Goal: Information Seeking & Learning: Find specific fact

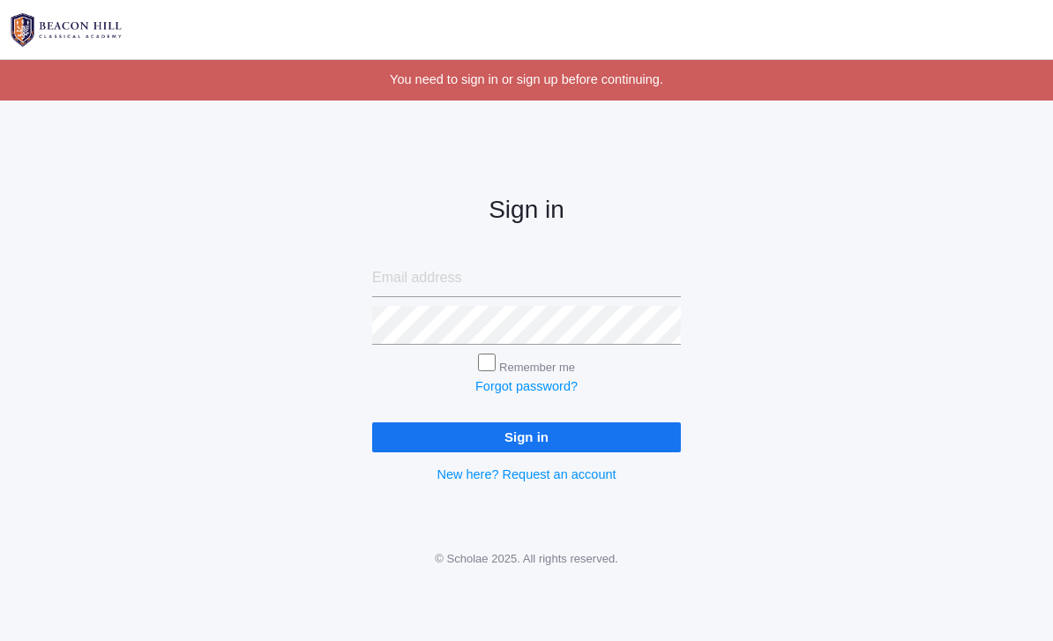
click at [599, 271] on input "email" at bounding box center [526, 278] width 309 height 39
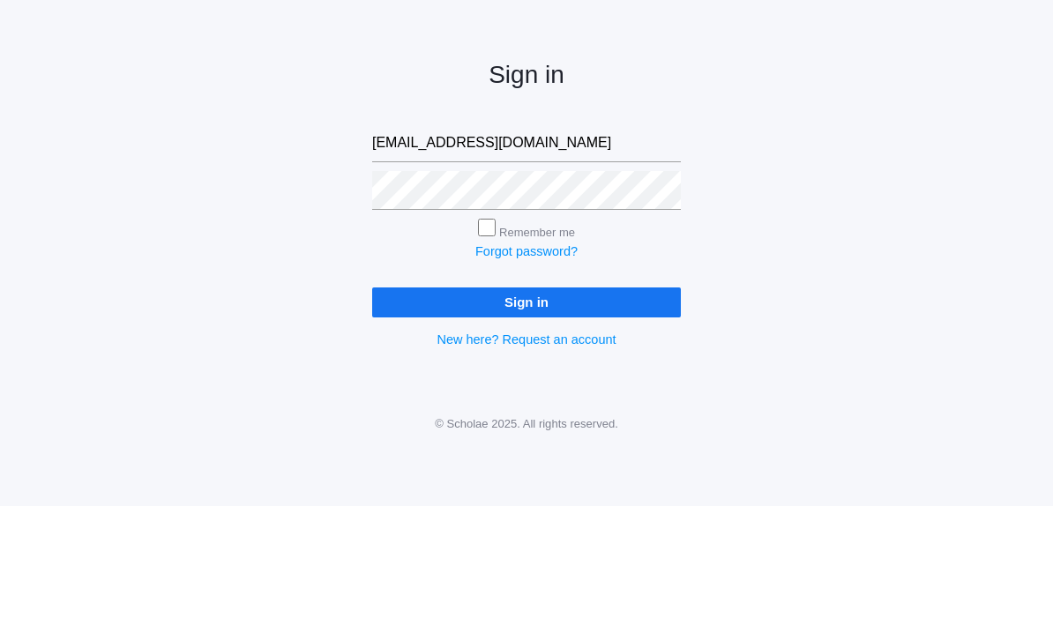
type input "[EMAIL_ADDRESS][DOMAIN_NAME]"
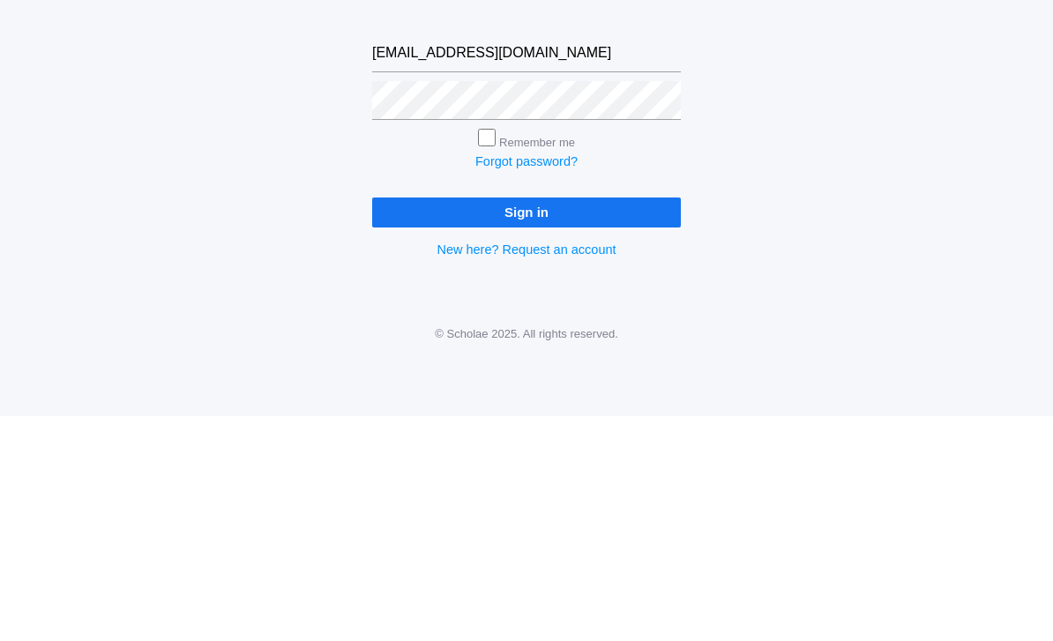
click at [504, 361] on label "Remember me" at bounding box center [537, 367] width 76 height 13
click at [496, 354] on input "Remember me" at bounding box center [487, 363] width 18 height 18
checkbox input "true"
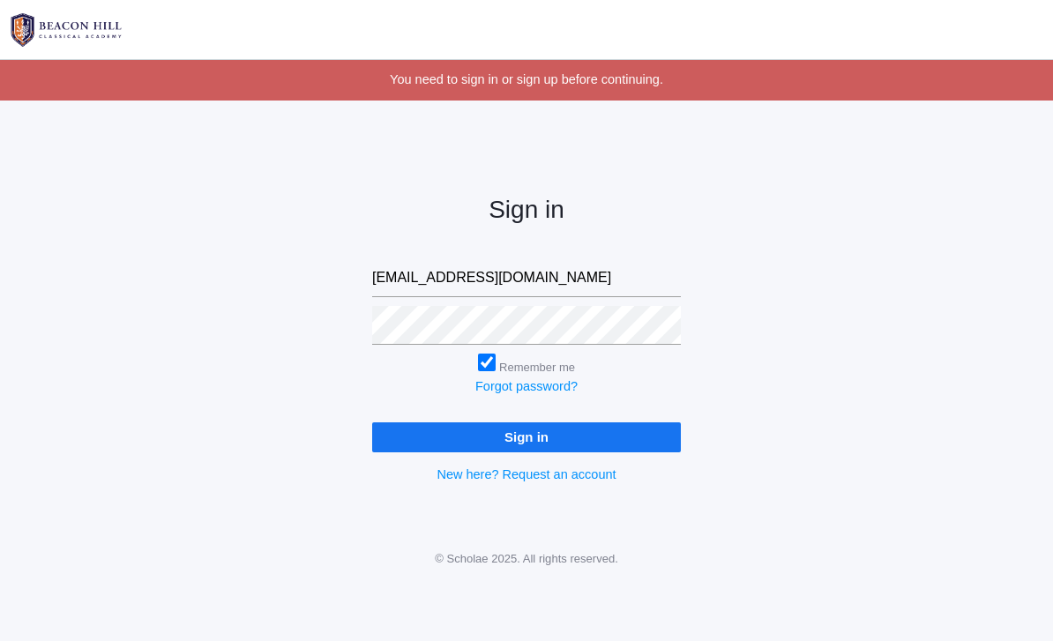
click at [544, 422] on input "Sign in" at bounding box center [526, 436] width 309 height 29
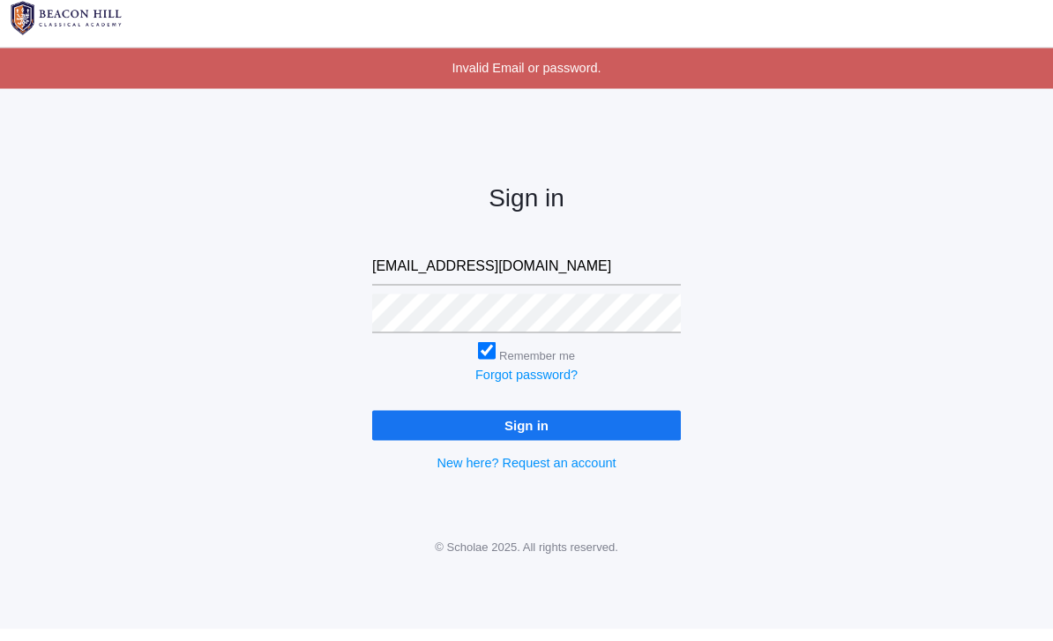
click at [733, 324] on div "Sign in [EMAIL_ADDRESS][DOMAIN_NAME] Remember me Forgot password? Sign in New h…" at bounding box center [526, 326] width 1053 height 407
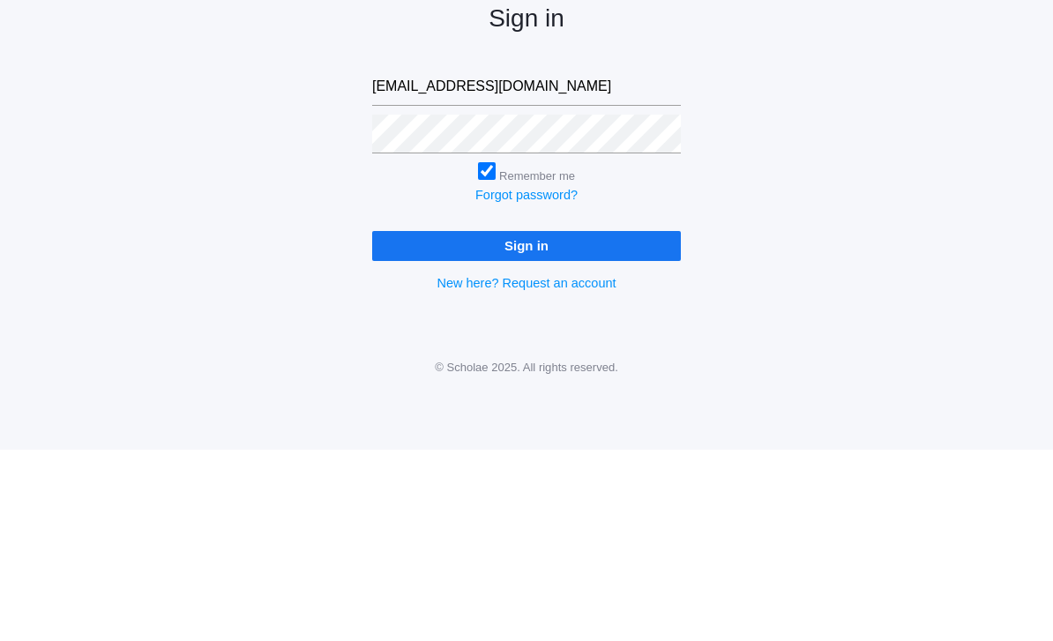
click at [631, 422] on input "Sign in" at bounding box center [526, 436] width 309 height 29
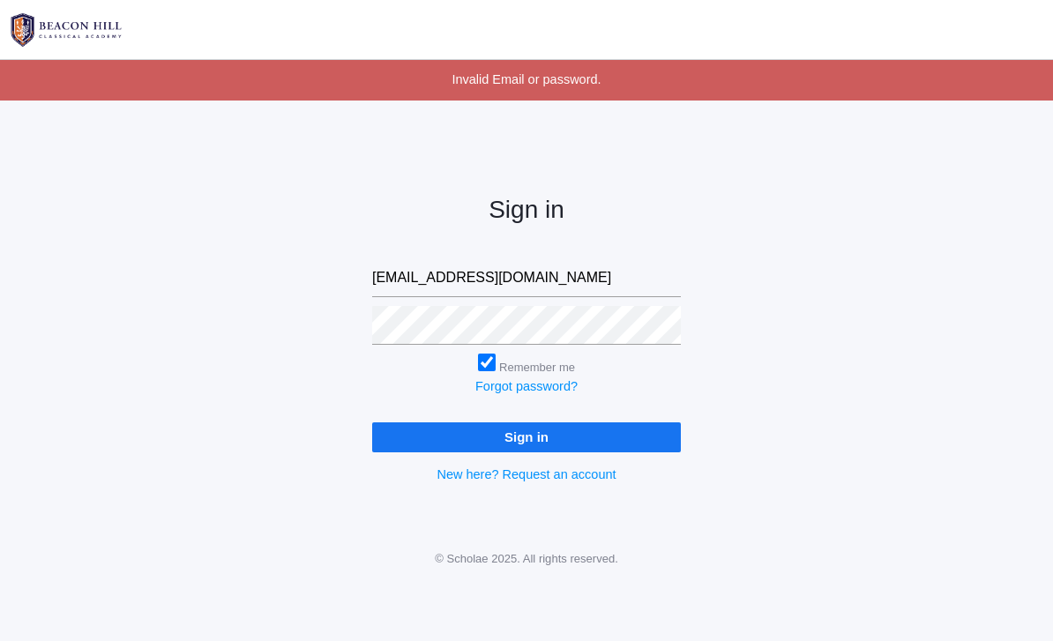
click at [603, 443] on input "Sign in" at bounding box center [526, 436] width 309 height 29
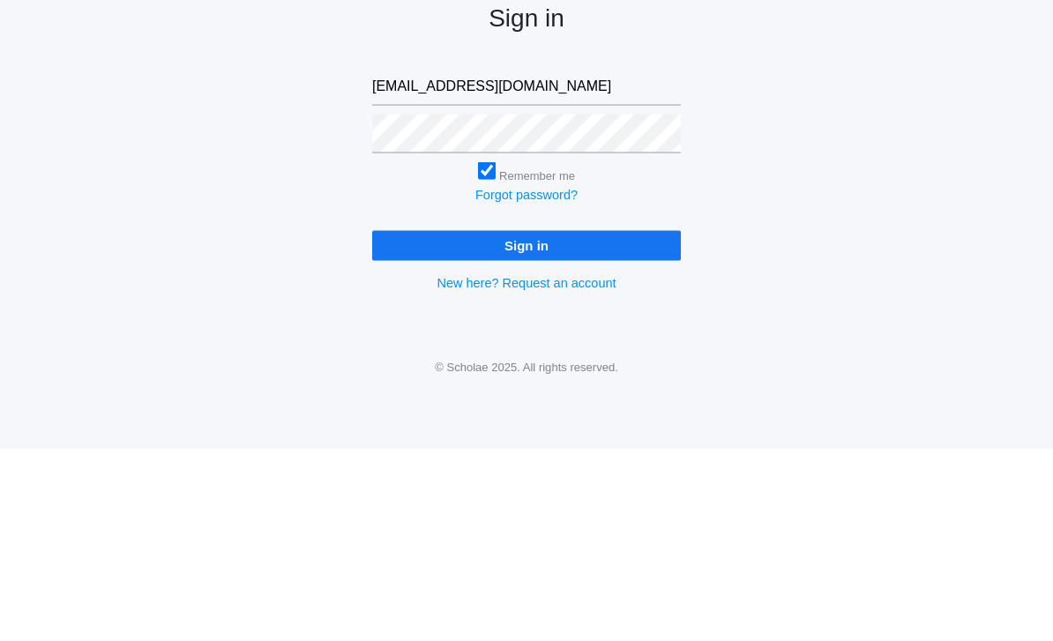
click at [640, 123] on div "Sign in bridgetwar@aol.com Remember me Forgot password? Sign in New here? Reque…" at bounding box center [526, 326] width 353 height 407
click at [653, 422] on input "Sign in" at bounding box center [526, 436] width 309 height 29
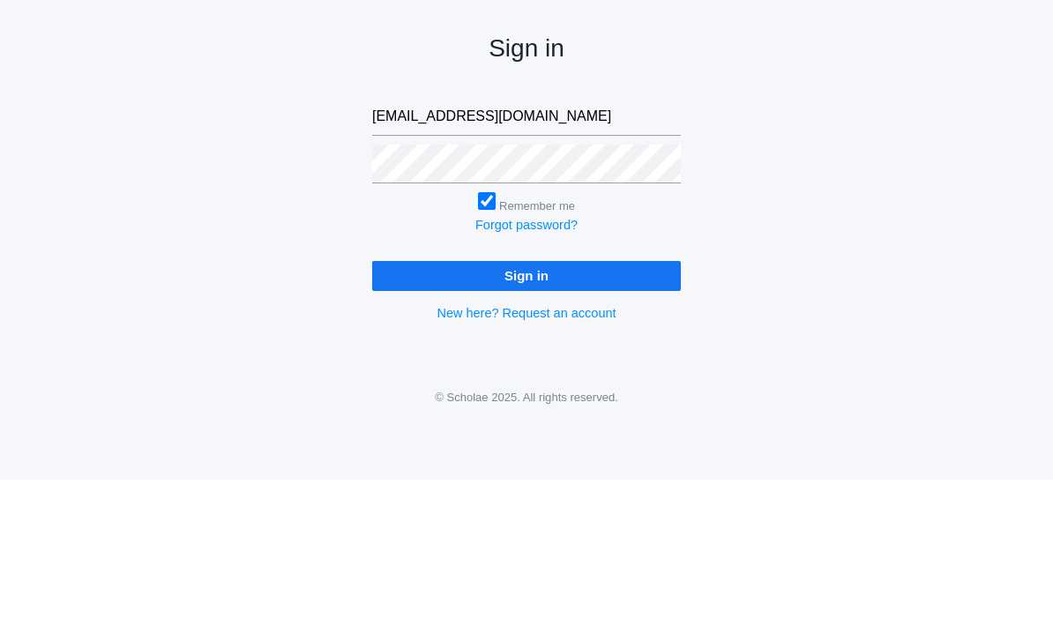
click at [248, 268] on div "Sign in [EMAIL_ADDRESS][DOMAIN_NAME] Remember me Forgot password? Sign in New h…" at bounding box center [526, 326] width 1053 height 407
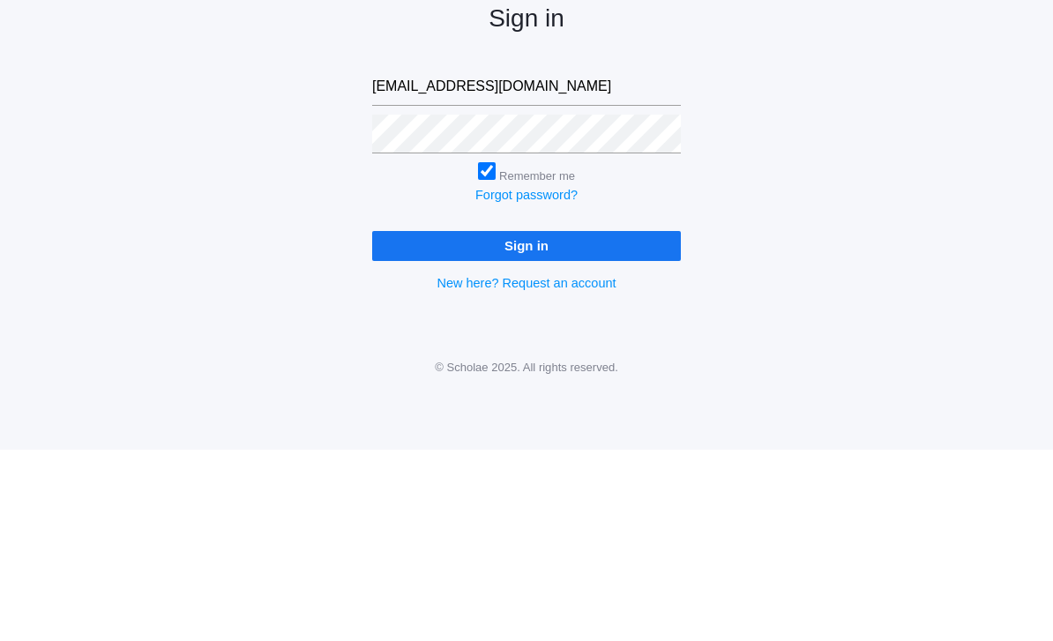
click at [644, 422] on input "Sign in" at bounding box center [526, 436] width 309 height 29
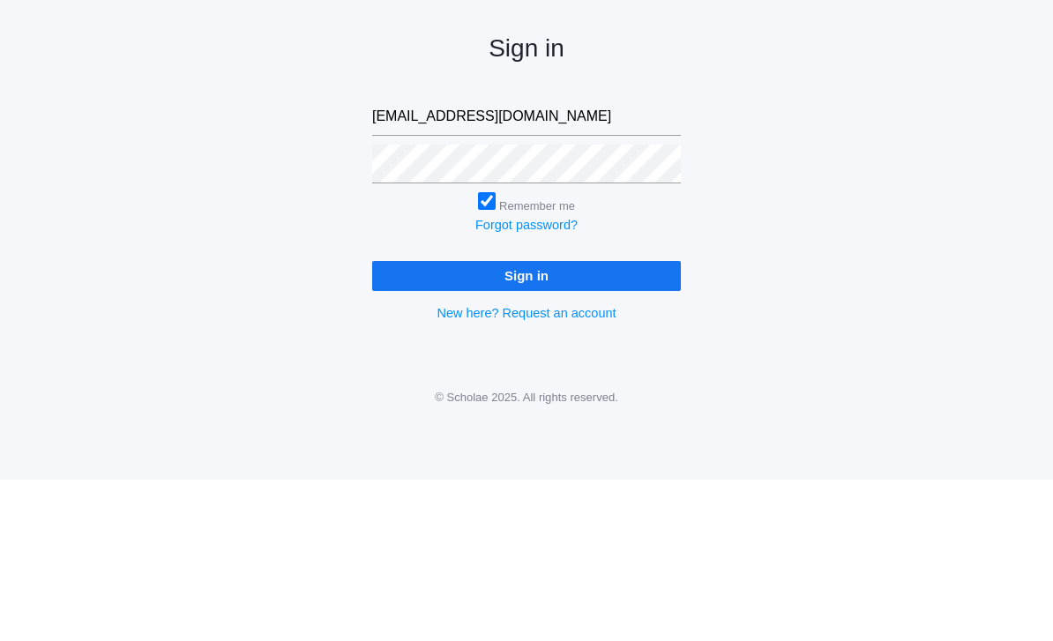
click at [102, 234] on div "Sign in [EMAIL_ADDRESS][DOMAIN_NAME] Remember me Forgot password? Sign in New h…" at bounding box center [526, 326] width 1053 height 407
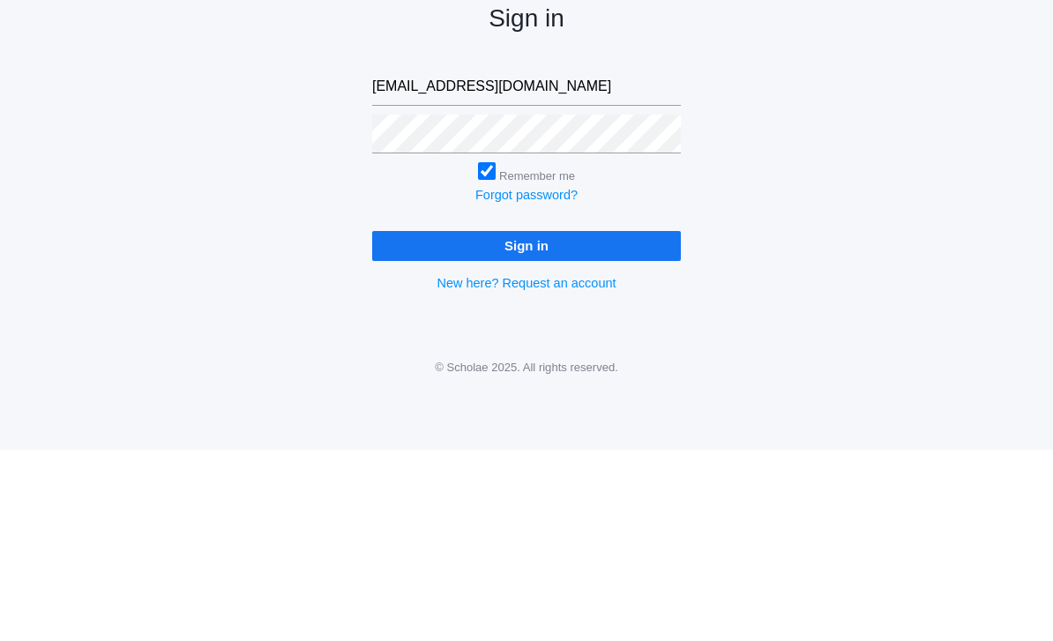
click at [654, 422] on input "Sign in" at bounding box center [526, 436] width 309 height 29
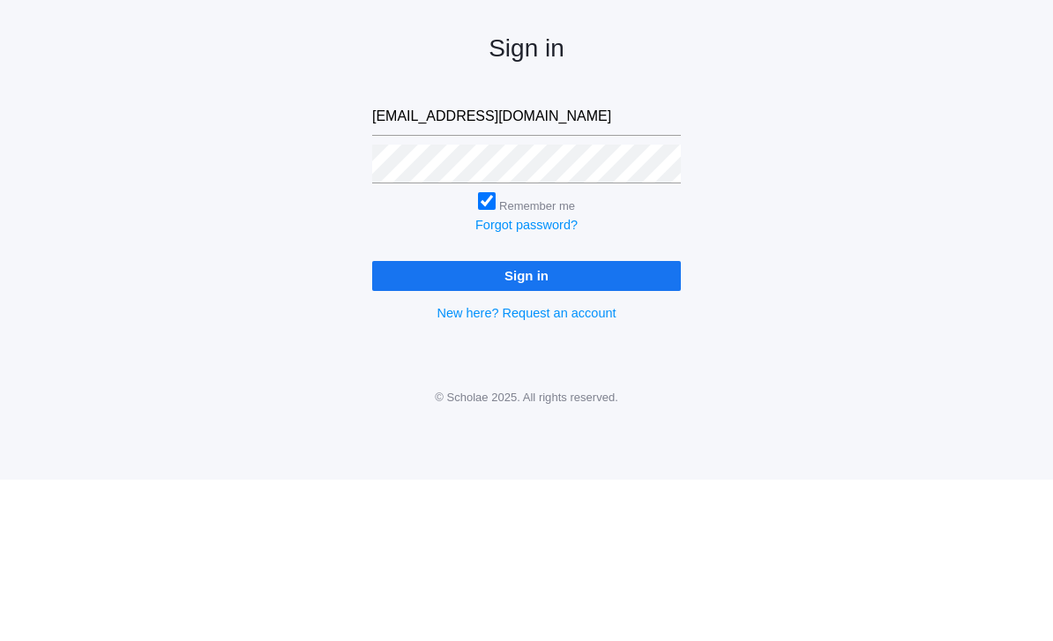
click at [692, 310] on div "Sign in bridgetwar@aol.com Remember me Forgot password? Sign in New here? Reque…" at bounding box center [526, 326] width 353 height 407
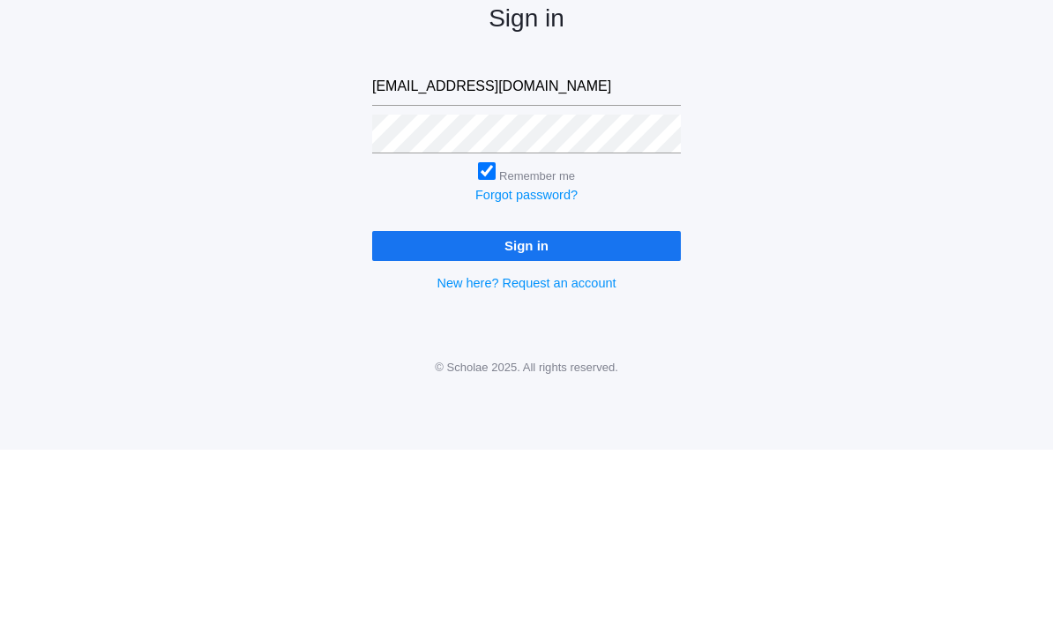
click at [654, 422] on input "Sign in" at bounding box center [526, 436] width 309 height 29
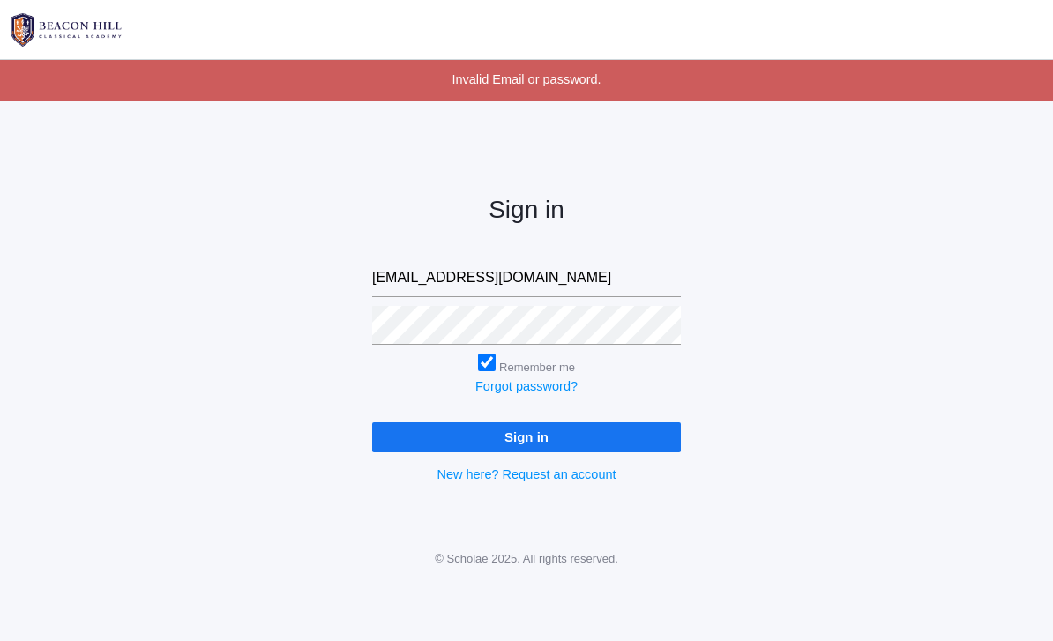
click at [550, 274] on input "[EMAIL_ADDRESS][DOMAIN_NAME]" at bounding box center [526, 278] width 309 height 39
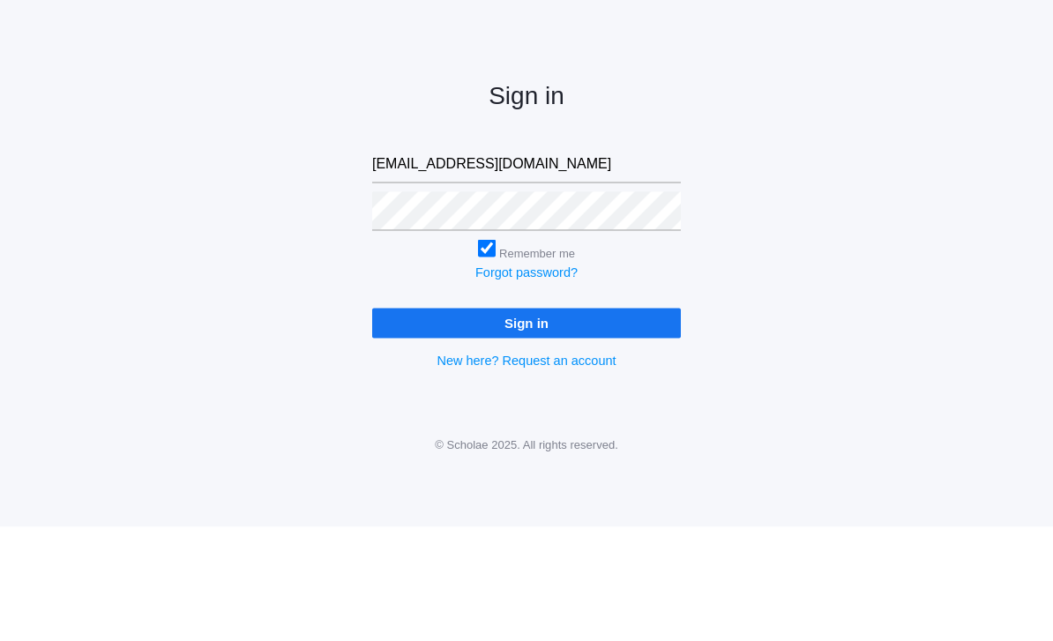
click at [171, 269] on div "Sign in [EMAIL_ADDRESS][DOMAIN_NAME] Remember me Forgot password? Sign in New h…" at bounding box center [526, 326] width 1053 height 407
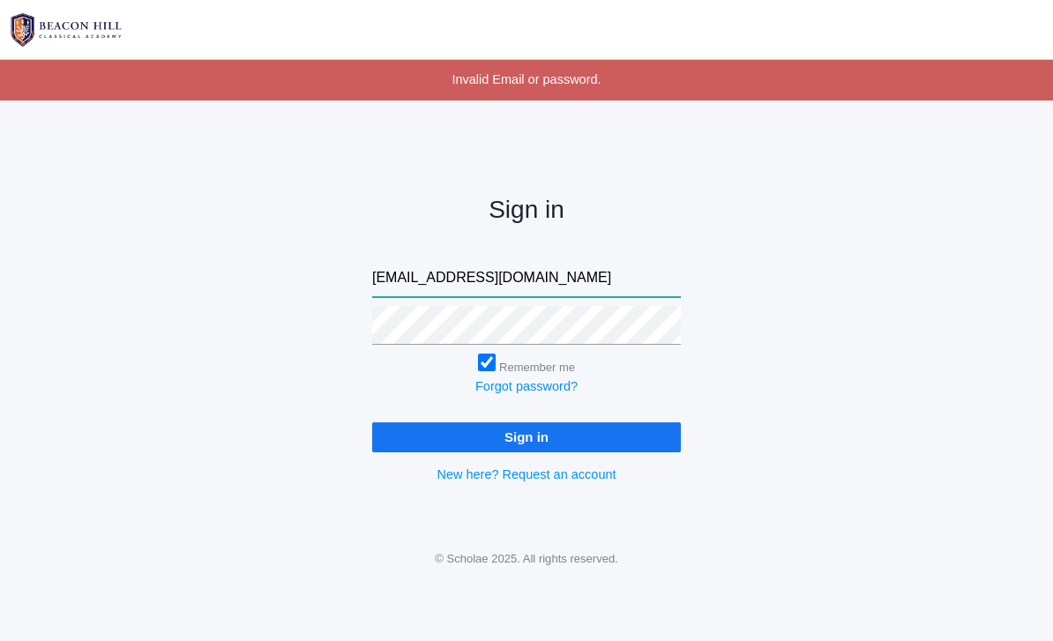
click at [505, 274] on input "[EMAIL_ADDRESS][DOMAIN_NAME]" at bounding box center [526, 278] width 309 height 39
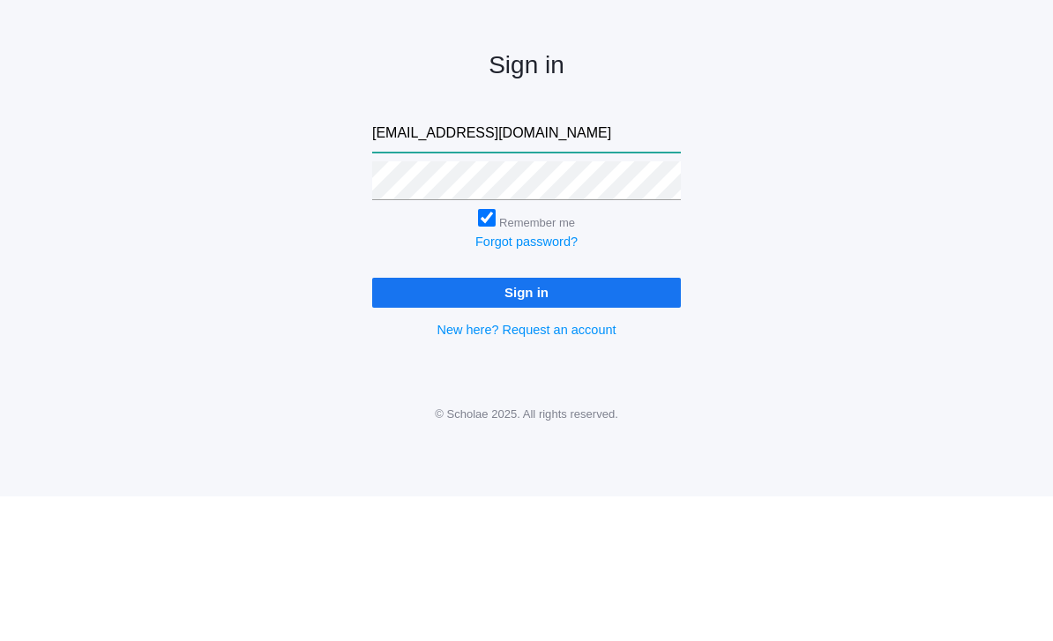
type input "bridgetrizvi@gmail.com"
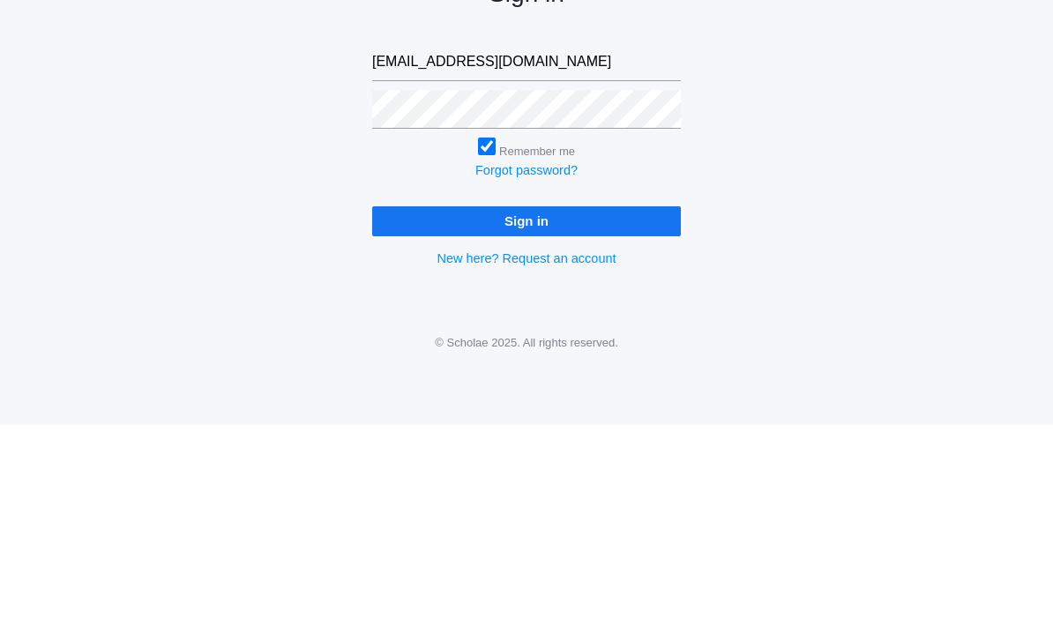
click at [656, 422] on input "Sign in" at bounding box center [526, 436] width 309 height 29
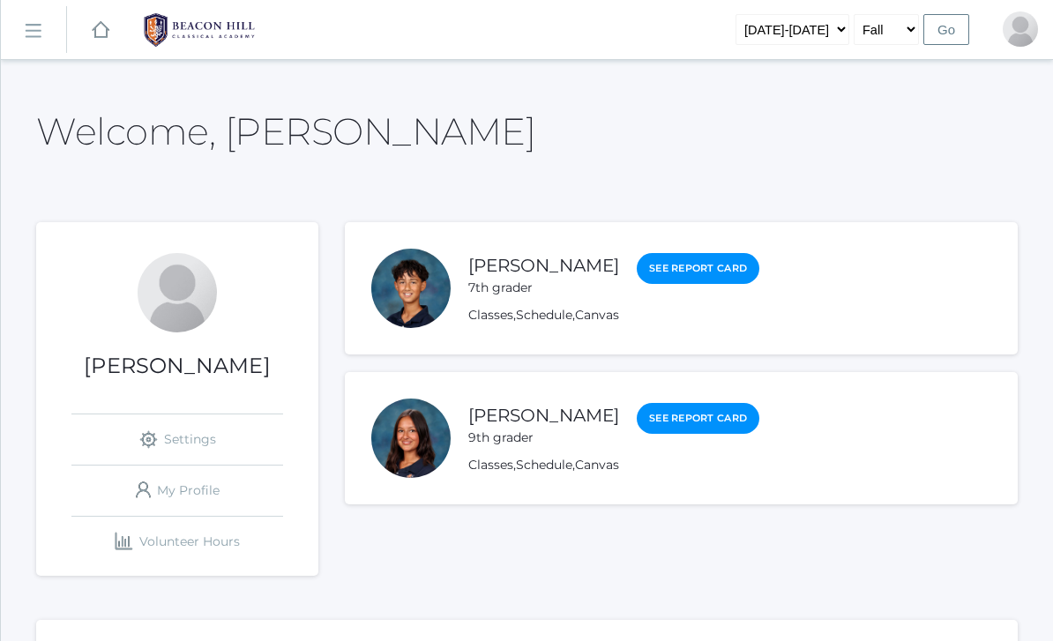
click at [489, 315] on link "Classes" at bounding box center [490, 315] width 45 height 16
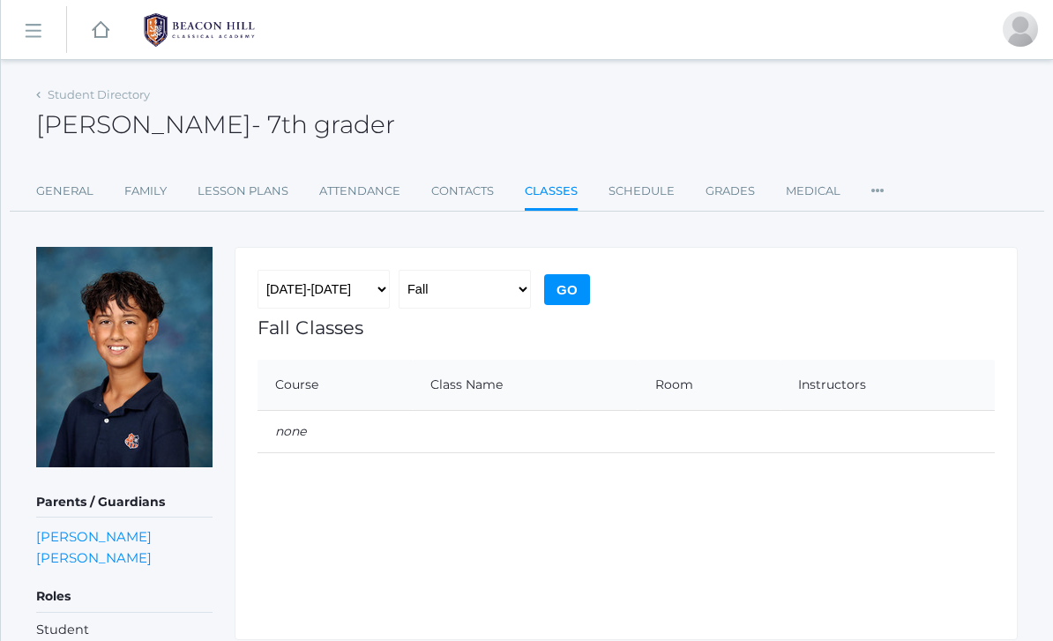
click at [52, 89] on link "Student Directory" at bounding box center [99, 94] width 102 height 14
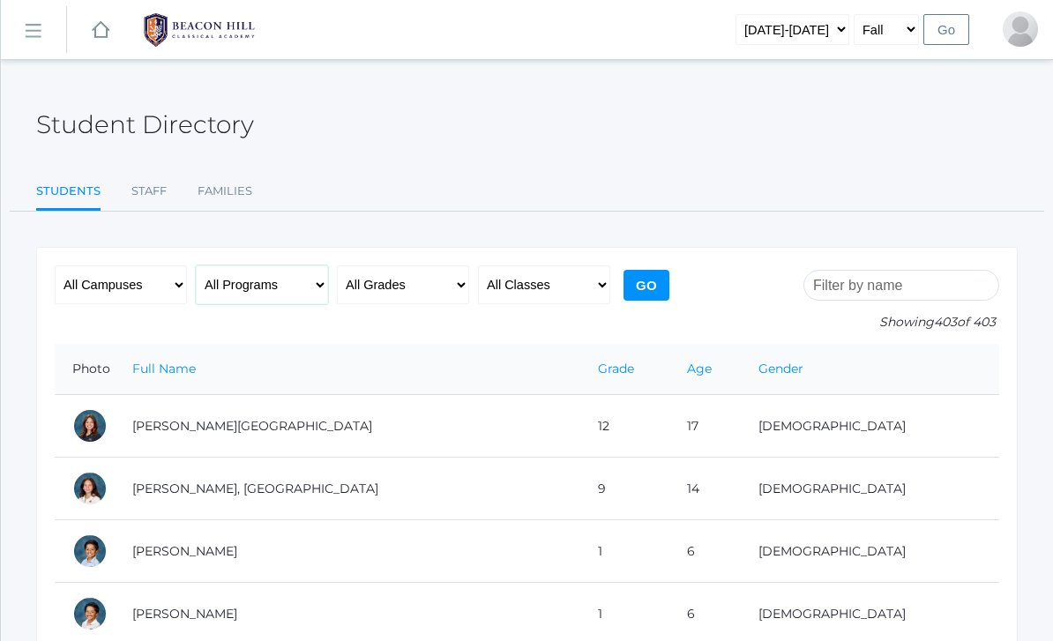
click at [233, 282] on select "All Programs Full-Time Collaborative Four-Day Affiliate" at bounding box center [262, 284] width 132 height 39
click at [383, 271] on select "All Grades Grammar - Kindergarten - 1st Grade - 2nd Grade - 3rd Grade - 4th Gra…" at bounding box center [403, 284] width 132 height 39
click at [370, 290] on select "All Grades Grammar - Kindergarten - 1st Grade - 2nd Grade - 3rd Grade - 4th Gra…" at bounding box center [403, 284] width 132 height 39
select select "7"
click at [646, 285] on input "Go" at bounding box center [646, 285] width 46 height 31
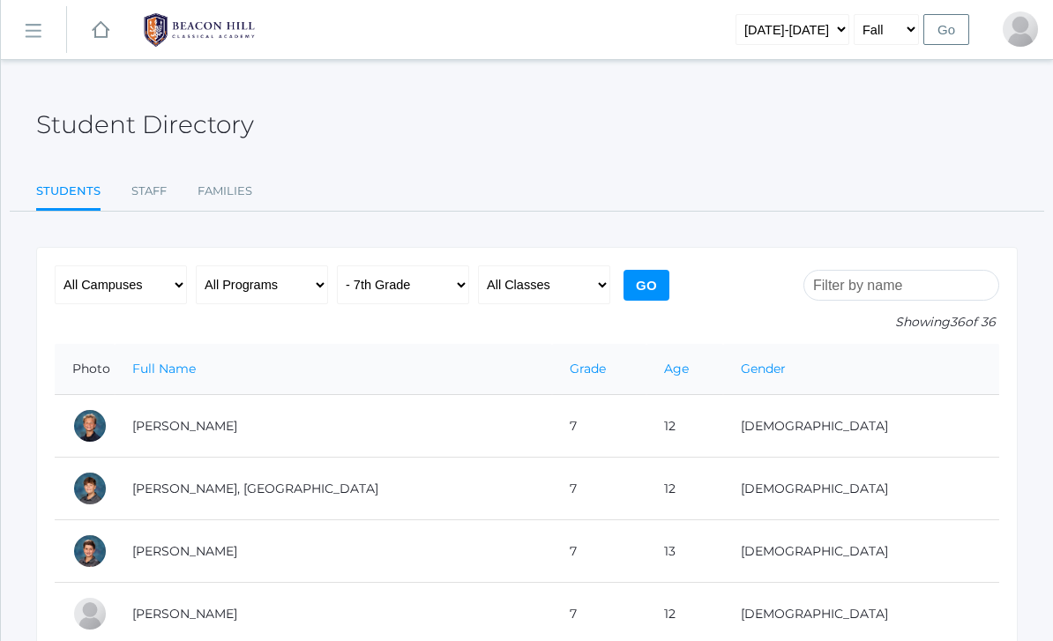
click at [533, 282] on select "All Classes Grammar - *KIND - Kindergarten AM - *KIND - Kindergarten PM - *KNDC…" at bounding box center [544, 284] width 132 height 39
select select "2196"
click at [649, 281] on input "Go" at bounding box center [646, 285] width 46 height 31
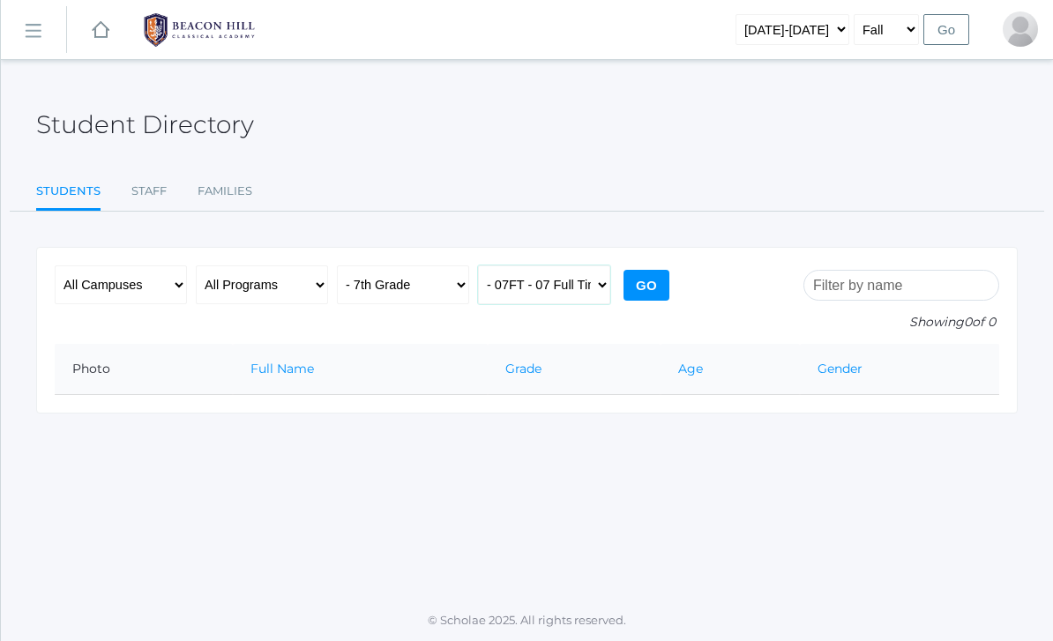
click at [599, 280] on select "All Classes Grammar - *KIND - Kindergarten AM - *KIND - Kindergarten PM - *KNDC…" at bounding box center [544, 284] width 132 height 39
select select "2167"
click at [648, 285] on input "Go" at bounding box center [646, 285] width 46 height 31
click at [82, 275] on select "All Campuses [GEOGRAPHIC_DATA]" at bounding box center [121, 284] width 132 height 39
click at [381, 275] on select "All Grades Grammar - Kindergarten - 1st Grade - 2nd Grade - 3rd Grade - 4th Gra…" at bounding box center [403, 284] width 132 height 39
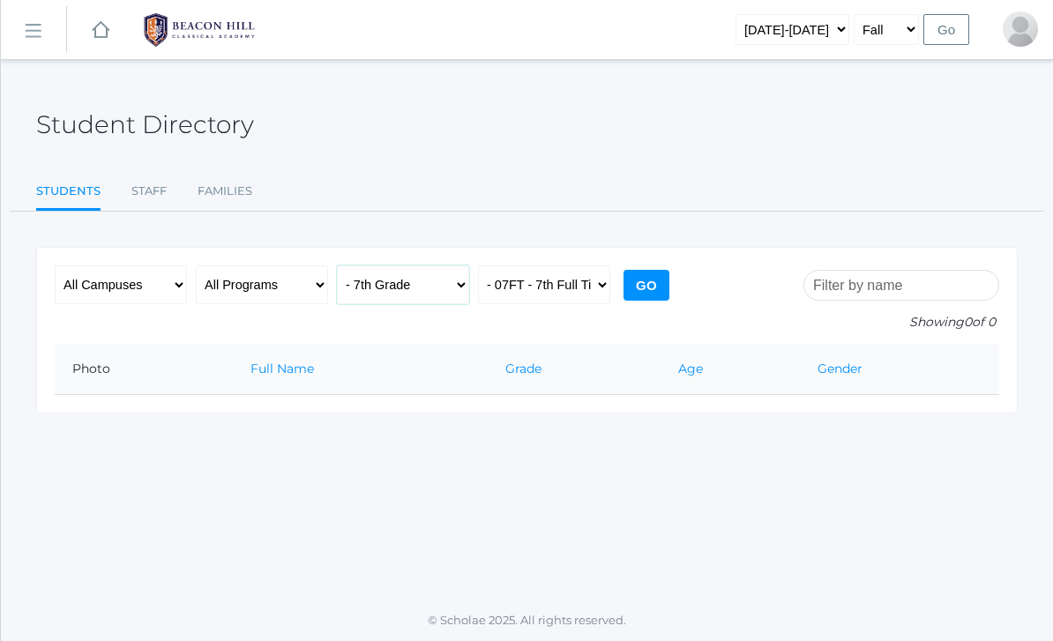
select select "6"
click at [638, 286] on input "Go" at bounding box center [646, 285] width 46 height 31
click at [601, 281] on select "All Classes Grammar - *KIND - Kindergarten AM - *KIND - Kindergarten PM - *KNDC…" at bounding box center [544, 284] width 132 height 39
select select "any"
click at [647, 297] on input "Go" at bounding box center [646, 285] width 46 height 31
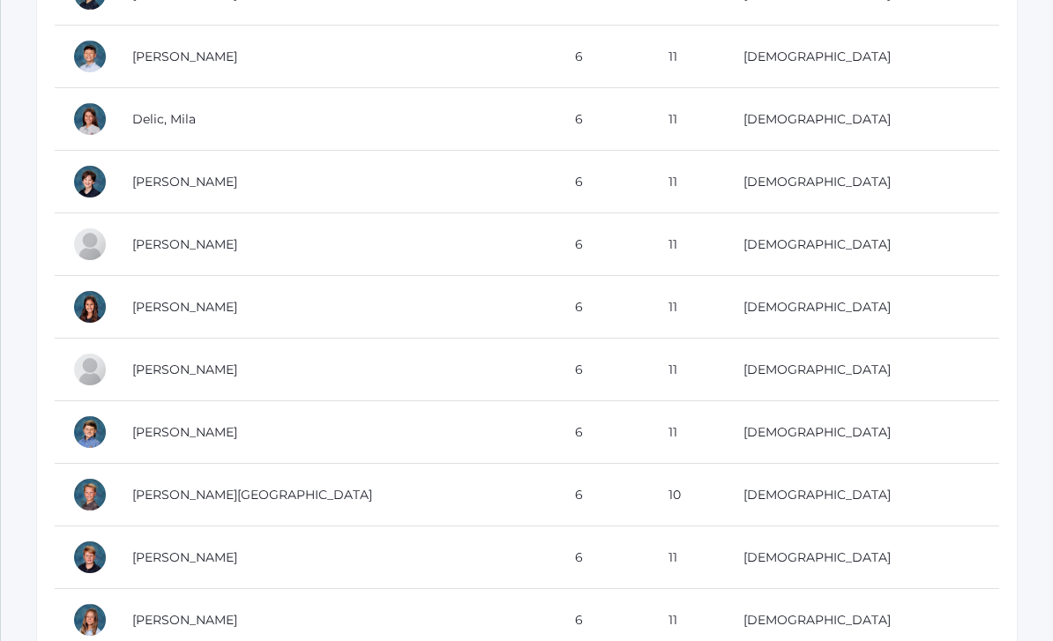
scroll to position [870, 0]
click at [200, 220] on td "[PERSON_NAME]" at bounding box center [336, 244] width 443 height 63
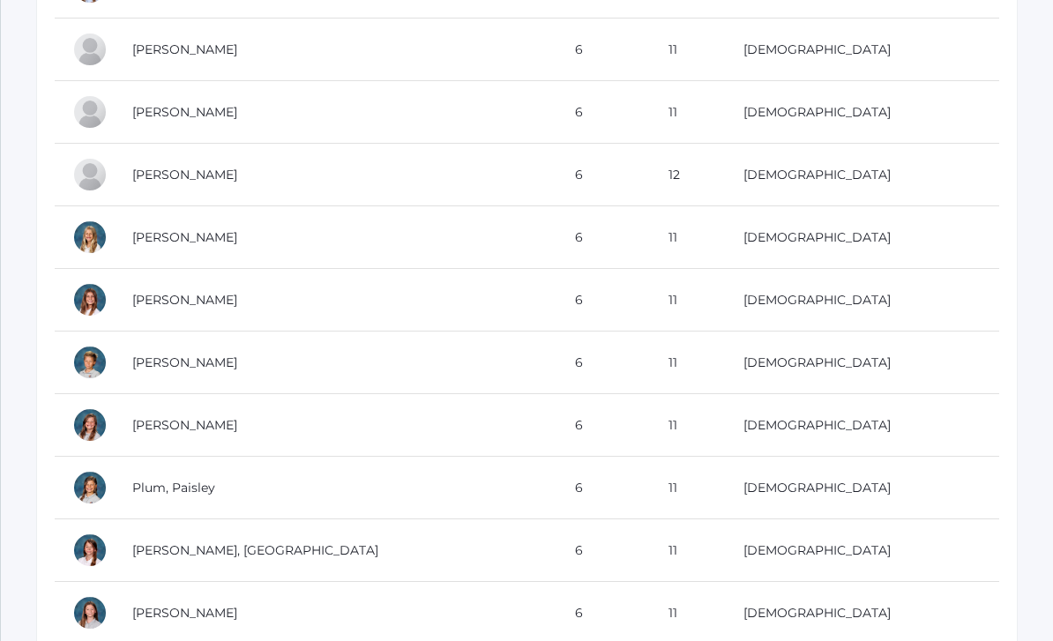
scroll to position [1504, 0]
click at [139, 110] on td "[PERSON_NAME]" at bounding box center [336, 112] width 443 height 63
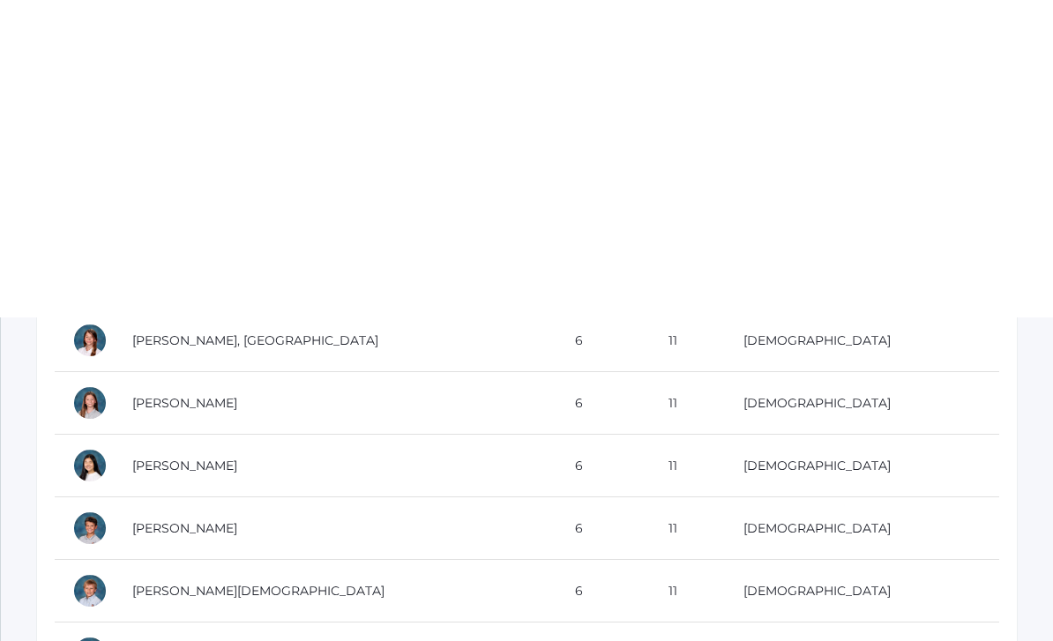
scroll to position [1714, 0]
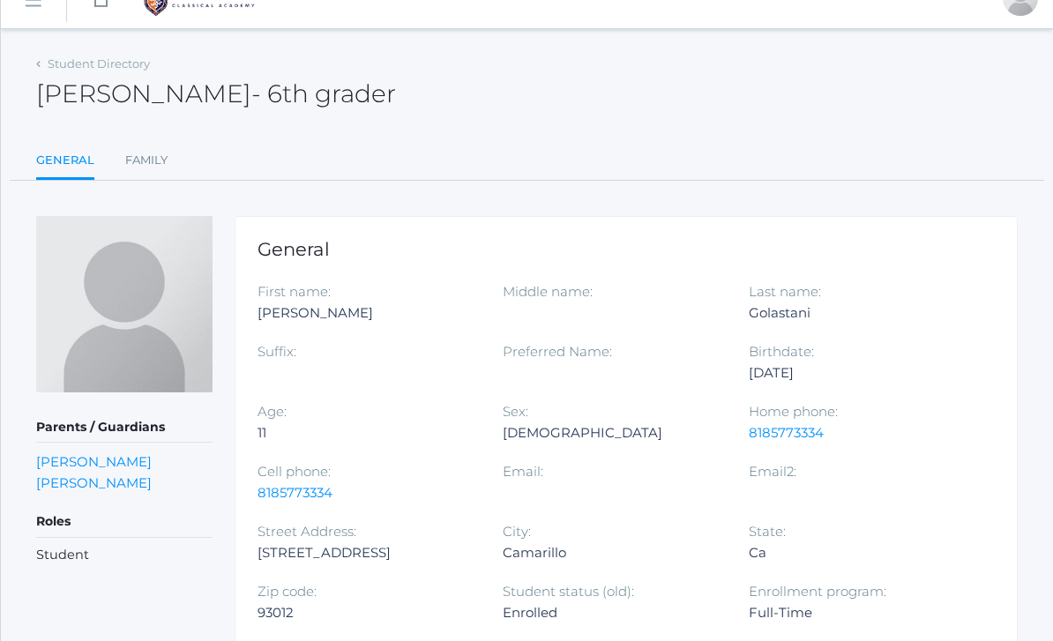
scroll to position [33, 0]
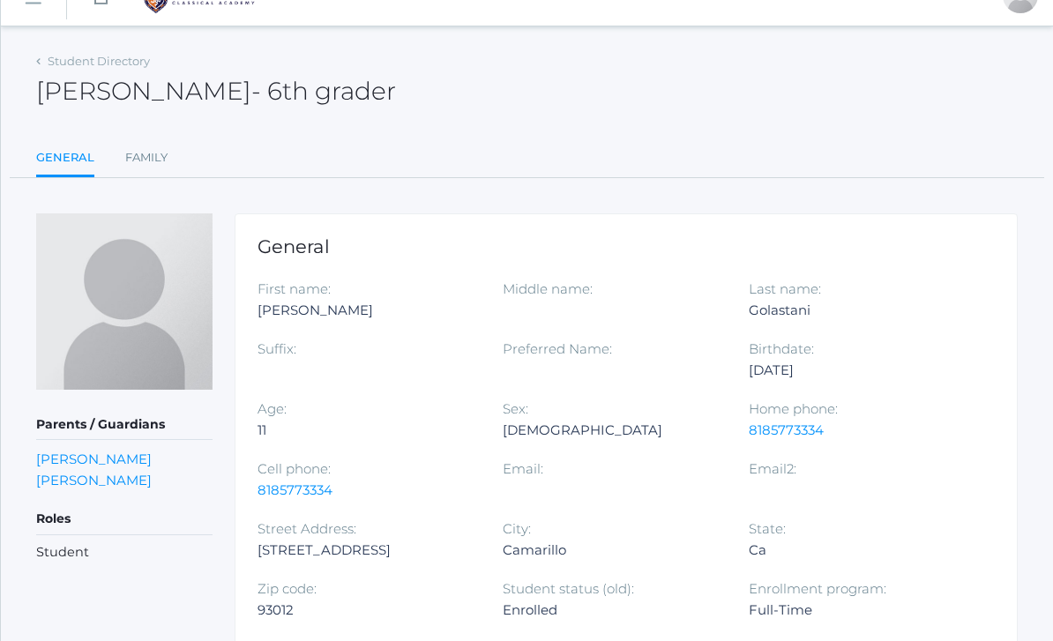
click at [139, 133] on div "Student Directory [PERSON_NAME] - 6th grader [PERSON_NAME] 6th grader General F…" at bounding box center [527, 114] width 982 height 130
click at [144, 158] on link "Family" at bounding box center [146, 158] width 42 height 35
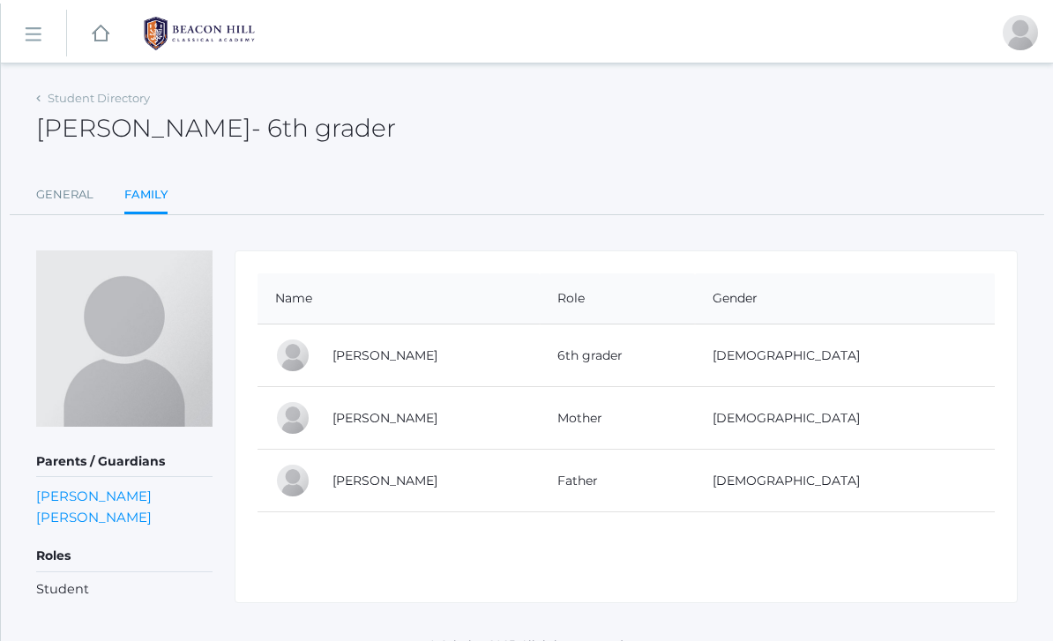
scroll to position [34, 0]
